Goal: Go to known website: Access a specific website the user already knows

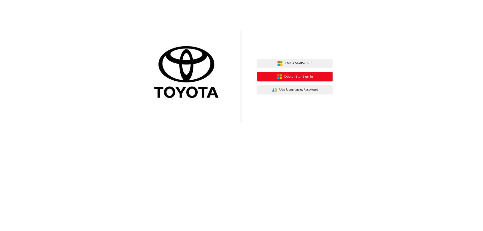
click at [293, 77] on span "Dealer Staff Sign In" at bounding box center [298, 77] width 29 height 6
